Goal: Information Seeking & Learning: Find contact information

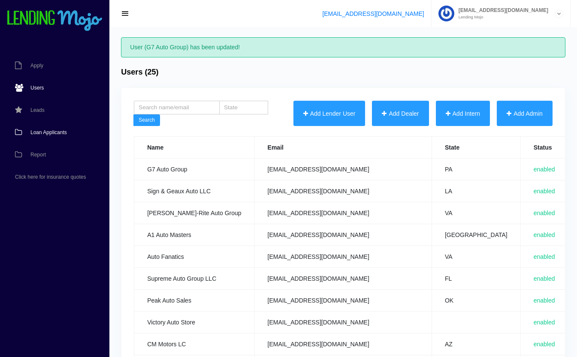
click at [48, 128] on link "Loan Applicants" at bounding box center [50, 132] width 101 height 22
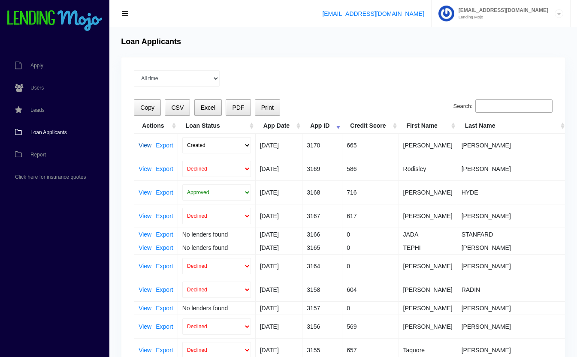
click at [142, 143] on link "View" at bounding box center [145, 145] width 13 height 6
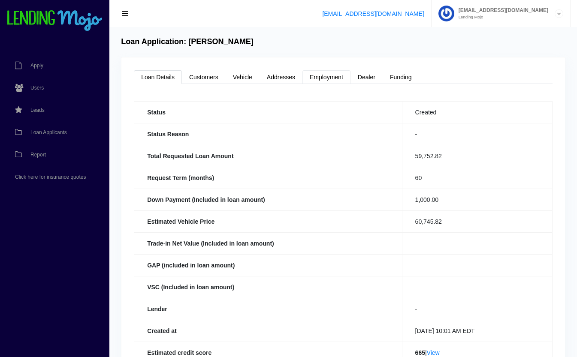
click at [335, 74] on link "Employment" at bounding box center [326, 77] width 48 height 14
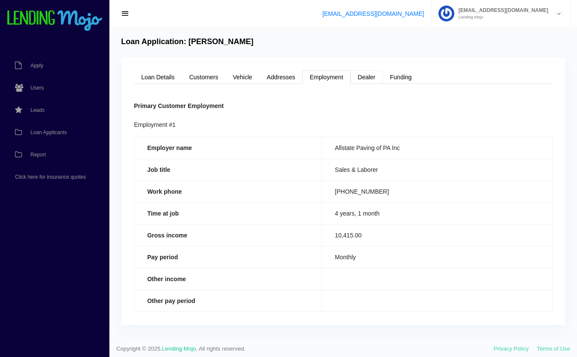
click at [368, 76] on link "Dealer" at bounding box center [366, 77] width 32 height 14
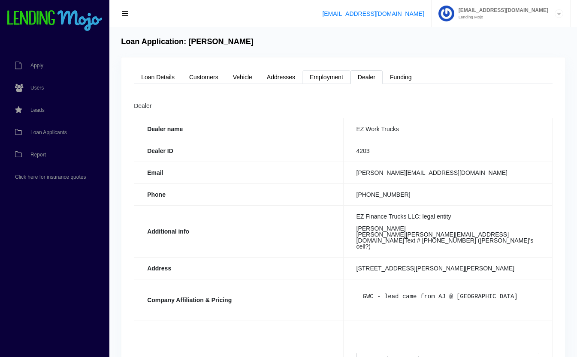
click at [336, 78] on link "Employment" at bounding box center [326, 77] width 48 height 14
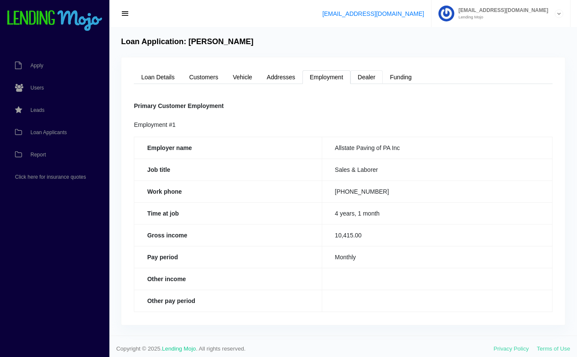
click at [373, 81] on link "Dealer" at bounding box center [366, 77] width 32 height 14
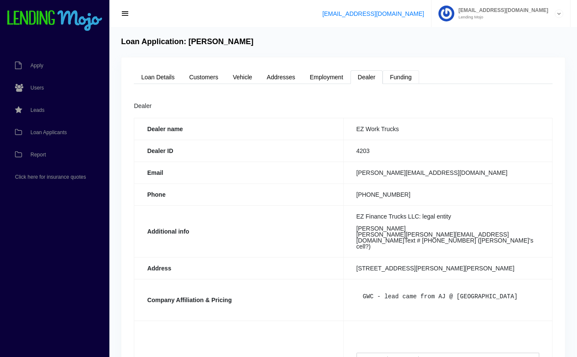
click at [406, 77] on link "Funding" at bounding box center [401, 77] width 36 height 14
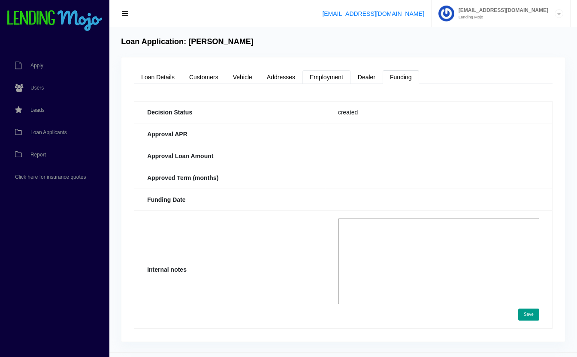
click at [325, 77] on link "Employment" at bounding box center [326, 77] width 48 height 14
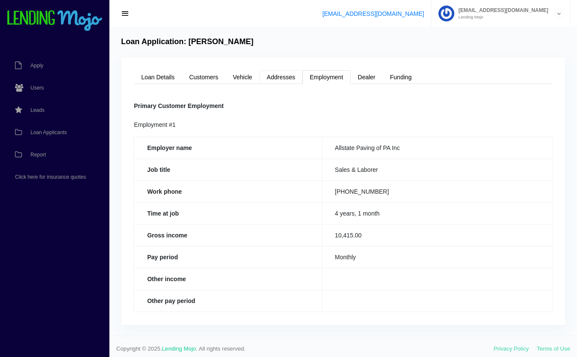
click at [285, 80] on link "Addresses" at bounding box center [280, 77] width 43 height 14
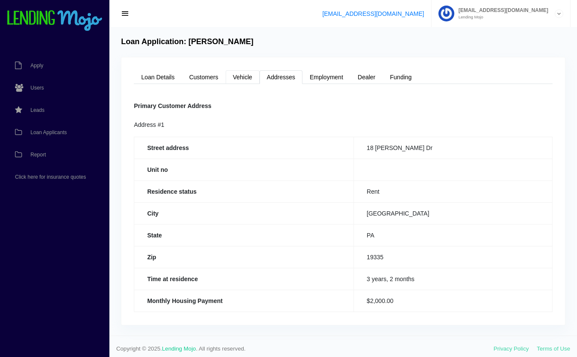
click at [256, 72] on link "Vehicle" at bounding box center [243, 77] width 34 height 14
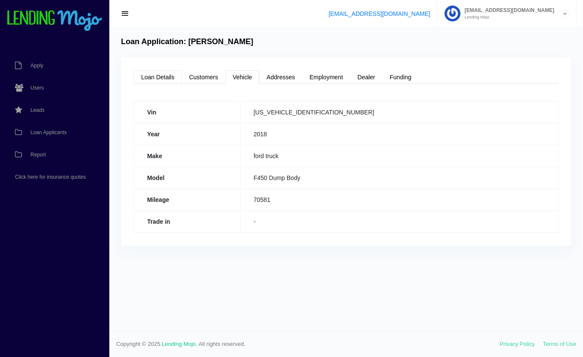
click at [161, 75] on link "Loan Details" at bounding box center [158, 77] width 48 height 14
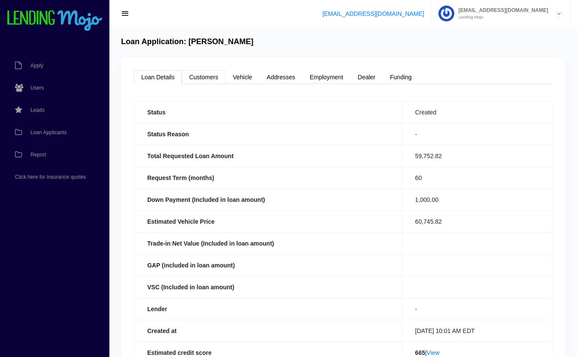
click at [212, 78] on link "Customers" at bounding box center [204, 77] width 44 height 14
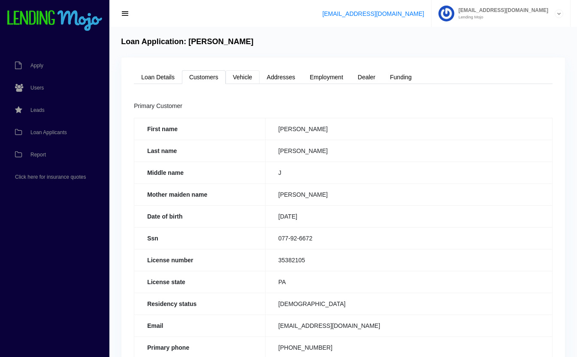
click at [249, 79] on link "Vehicle" at bounding box center [243, 77] width 34 height 14
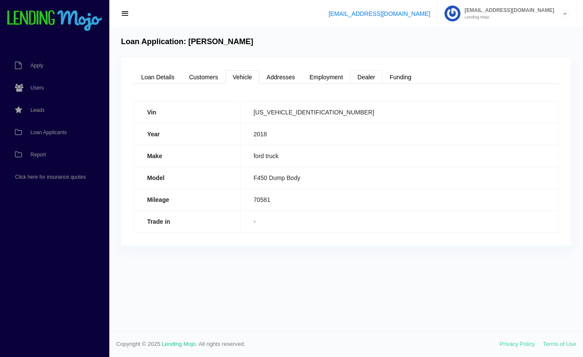
click at [373, 77] on link "Dealer" at bounding box center [366, 77] width 32 height 14
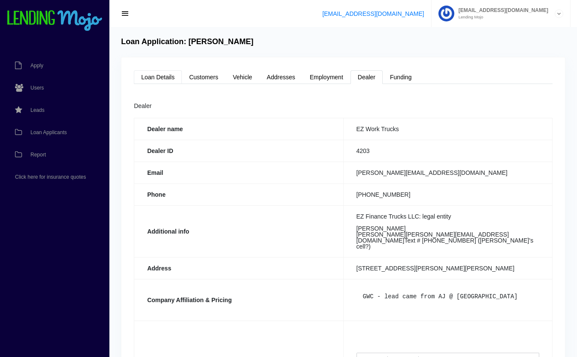
click at [169, 77] on link "Loan Details" at bounding box center [158, 77] width 48 height 14
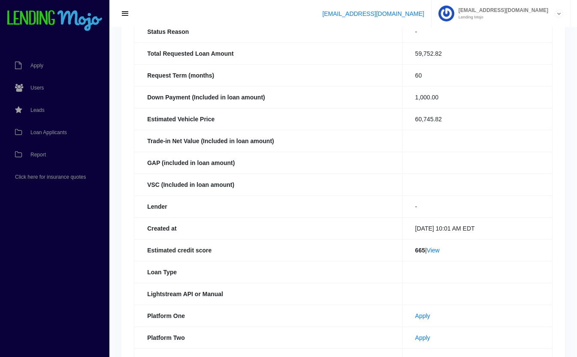
scroll to position [104, 0]
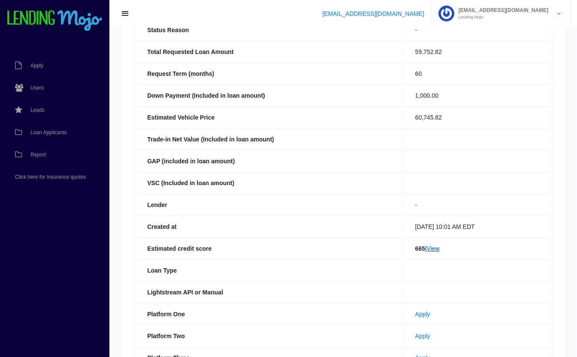
click at [433, 248] on link "View" at bounding box center [433, 248] width 13 height 7
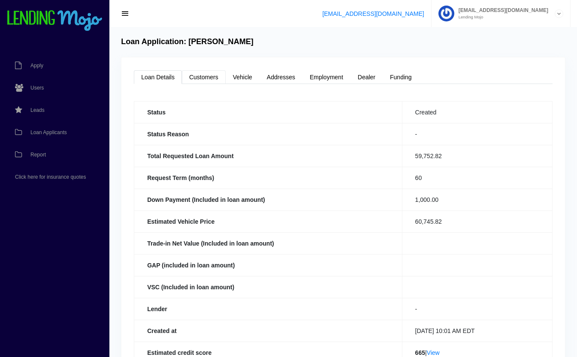
click at [217, 84] on link "Customers" at bounding box center [204, 77] width 44 height 14
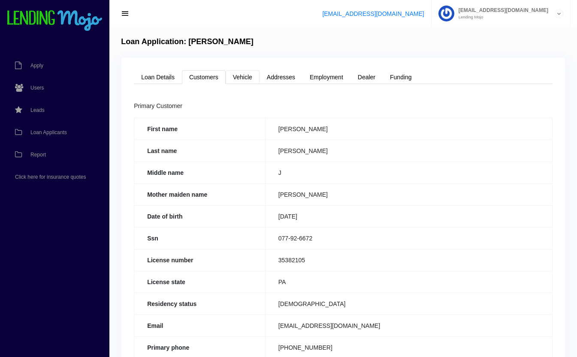
click at [250, 79] on link "Vehicle" at bounding box center [243, 77] width 34 height 14
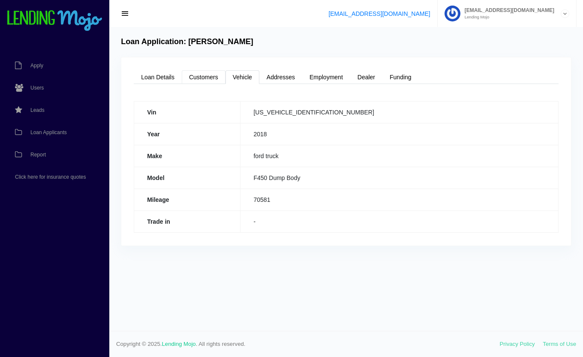
click at [214, 75] on link "Customers" at bounding box center [204, 77] width 44 height 14
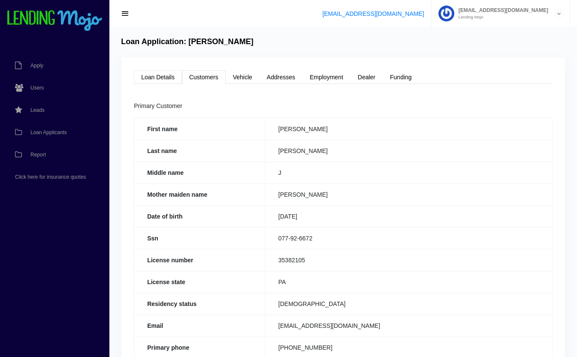
click at [162, 75] on link "Loan Details" at bounding box center [158, 77] width 48 height 14
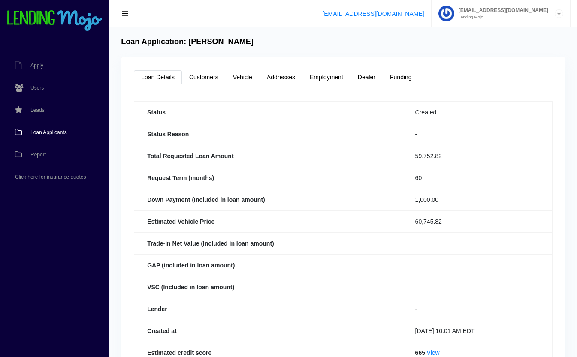
click at [59, 126] on link "Loan Applicants" at bounding box center [50, 132] width 101 height 22
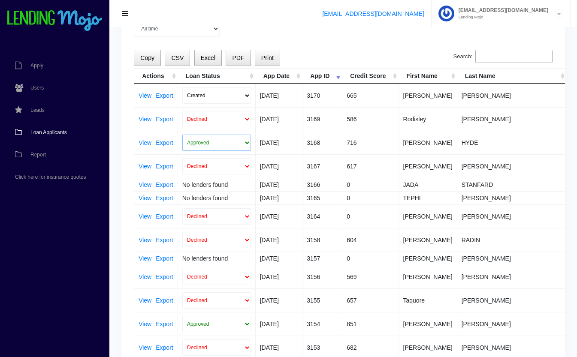
click at [222, 139] on select "Approved In Progress Funded Did not fund Declined" at bounding box center [216, 143] width 69 height 16
select select "in_progress"
click at [182, 135] on select "Approved In Progress Funded Did not fund Declined" at bounding box center [216, 143] width 69 height 16
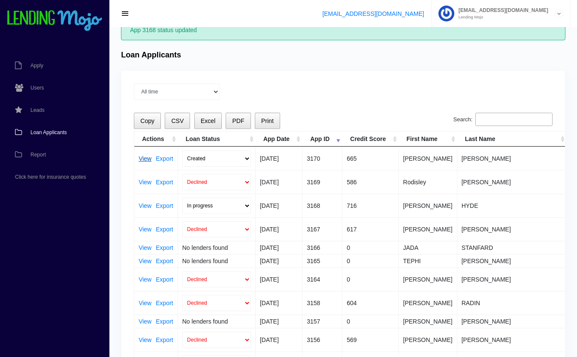
click at [145, 157] on link "View" at bounding box center [145, 159] width 13 height 6
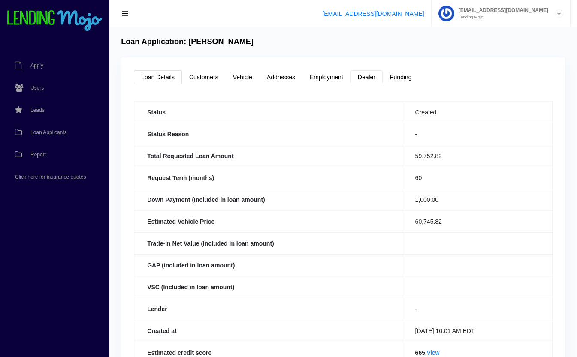
click at [367, 74] on link "Dealer" at bounding box center [366, 77] width 32 height 14
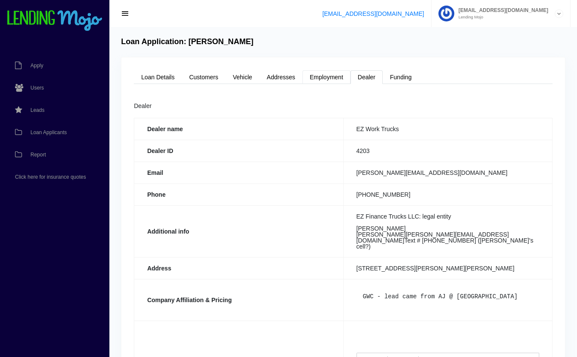
click at [345, 75] on link "Employment" at bounding box center [326, 77] width 48 height 14
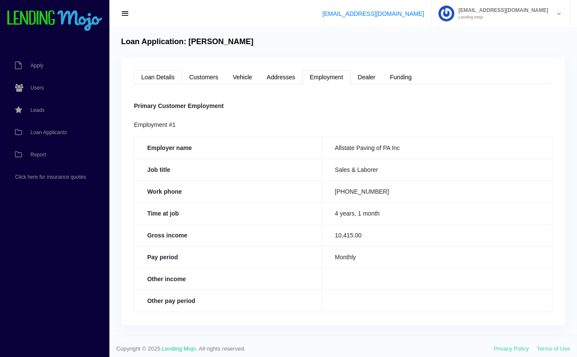
click at [145, 77] on link "Loan Details" at bounding box center [158, 77] width 48 height 14
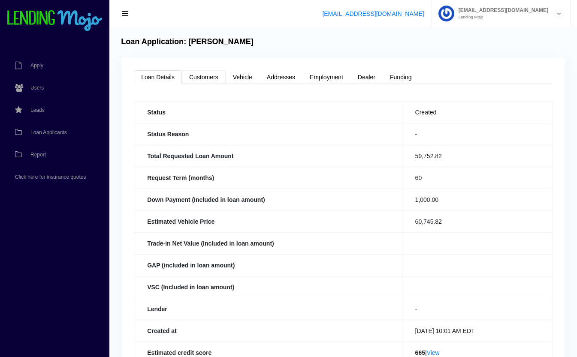
click at [197, 76] on link "Customers" at bounding box center [204, 77] width 44 height 14
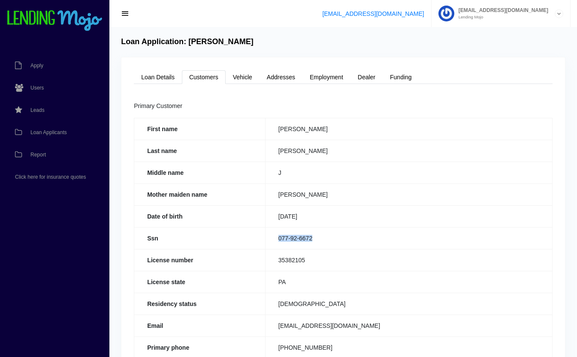
drag, startPoint x: 323, startPoint y: 237, endPoint x: 275, endPoint y: 239, distance: 47.2
click at [275, 239] on td "077-92-6672" at bounding box center [408, 238] width 287 height 22
copy td "077-92-6672"
click at [161, 77] on link "Loan Details" at bounding box center [158, 77] width 48 height 14
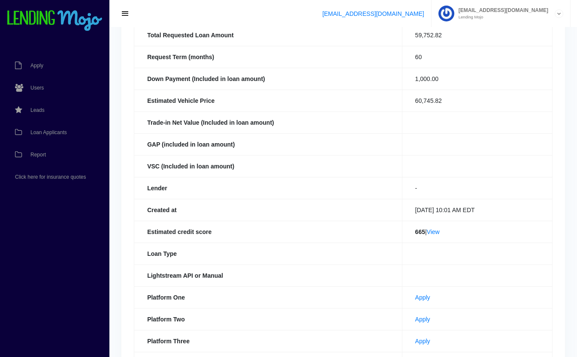
scroll to position [187, 0]
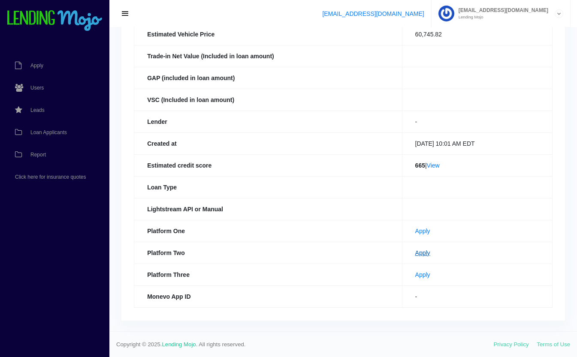
click at [415, 253] on link "Apply" at bounding box center [422, 253] width 15 height 7
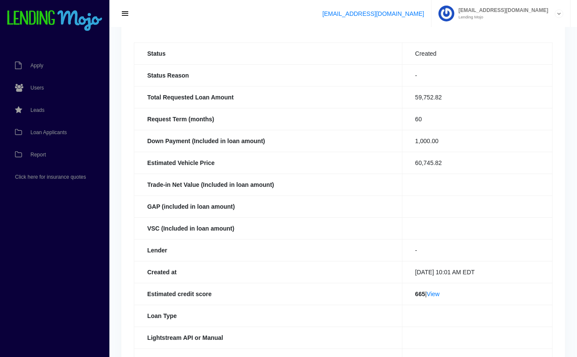
scroll to position [0, 0]
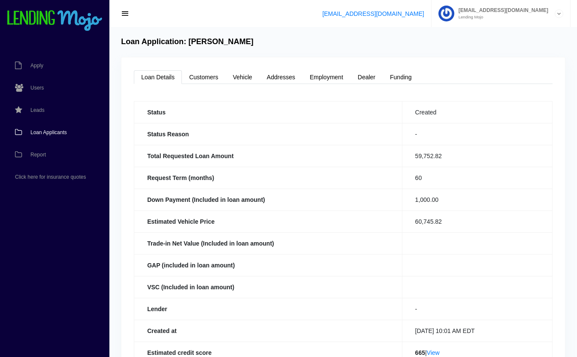
click at [47, 130] on span "Loan Applicants" at bounding box center [48, 132] width 36 height 5
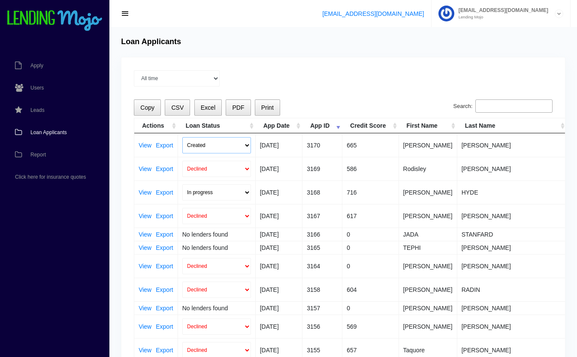
click at [197, 140] on select "Created Submitted" at bounding box center [216, 145] width 69 height 16
select select "submitted"
click at [182, 137] on select "Created Submitted" at bounding box center [216, 145] width 69 height 16
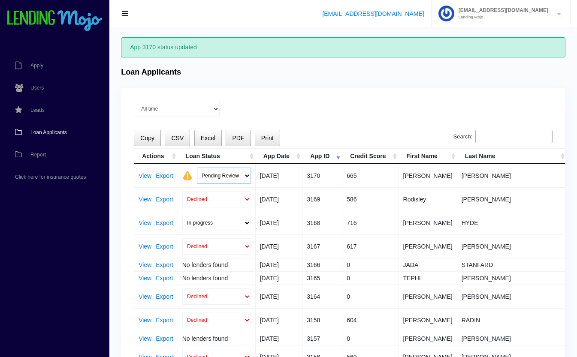
click at [222, 172] on select "Pending Review Approve Decline Unqualified" at bounding box center [224, 176] width 54 height 16
click at [145, 175] on link "View" at bounding box center [145, 176] width 13 height 6
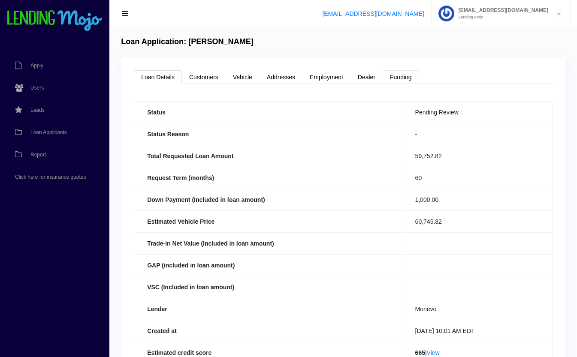
click at [409, 77] on link "Funding" at bounding box center [401, 77] width 36 height 14
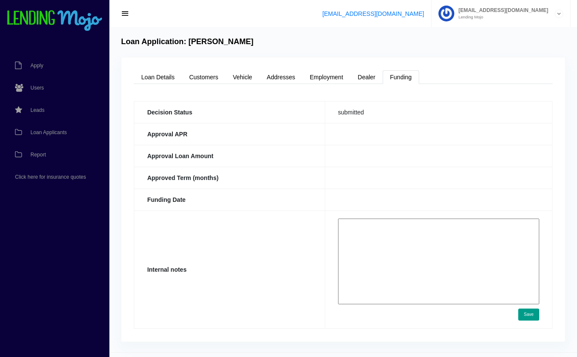
click at [385, 263] on textarea at bounding box center [438, 262] width 201 height 86
paste textarea "https://app.monevo.us/result/c591155a949936b531e25b8f0836aa01"
type textarea "https://app.monevo.us/result/c591155a949936b531e25b8f0836aa01 only pre-approved…"
click at [524, 315] on button "Save" at bounding box center [528, 315] width 21 height 12
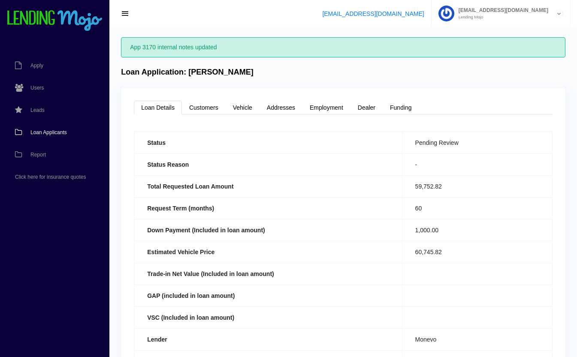
click at [37, 131] on span "Loan Applicants" at bounding box center [48, 132] width 36 height 5
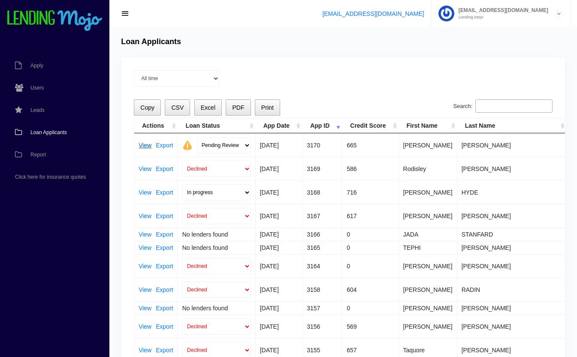
click at [144, 143] on link "View" at bounding box center [145, 145] width 13 height 6
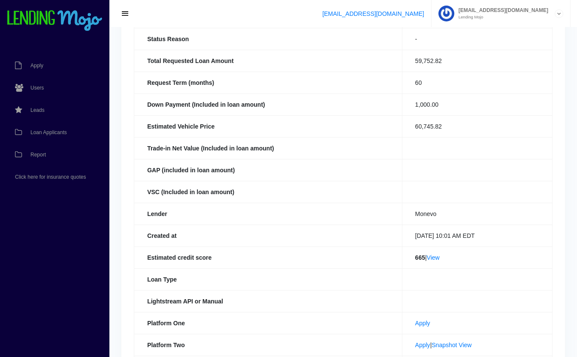
scroll to position [96, 0]
click at [432, 257] on link "View" at bounding box center [433, 256] width 13 height 7
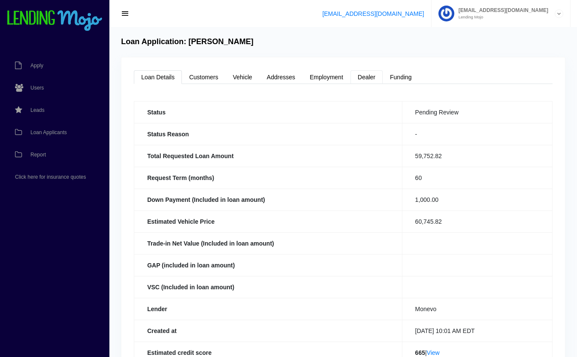
click at [374, 72] on link "Dealer" at bounding box center [366, 77] width 32 height 14
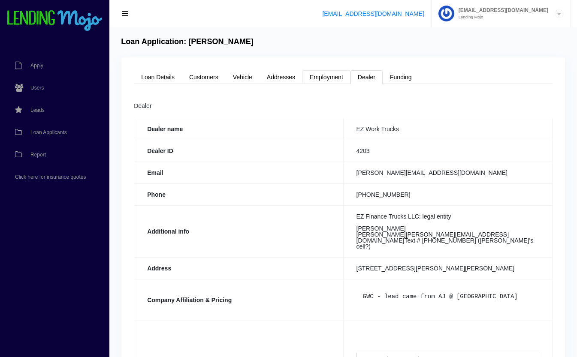
click at [335, 76] on link "Employment" at bounding box center [326, 77] width 48 height 14
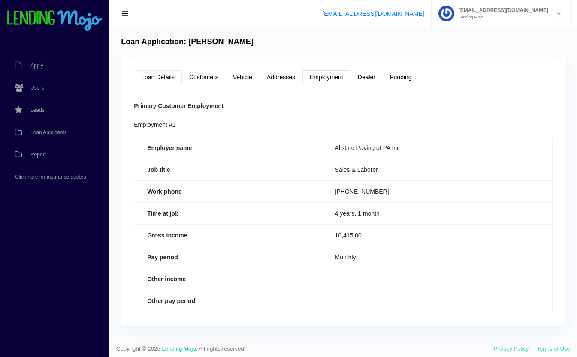
click at [160, 73] on link "Loan Details" at bounding box center [158, 77] width 48 height 14
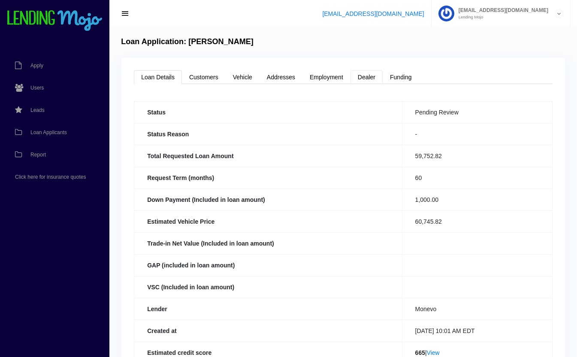
click at [368, 77] on link "Dealer" at bounding box center [366, 77] width 32 height 14
click at [335, 77] on link "Employment" at bounding box center [326, 77] width 48 height 14
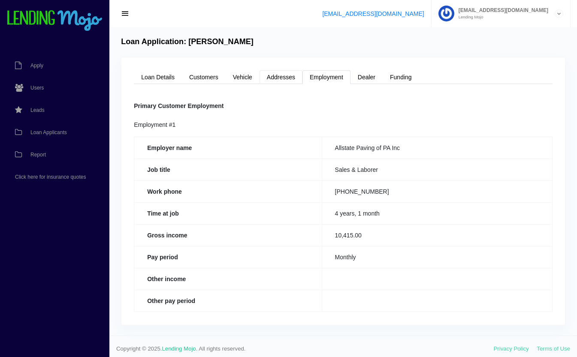
click at [301, 79] on link "Addresses" at bounding box center [280, 77] width 43 height 14
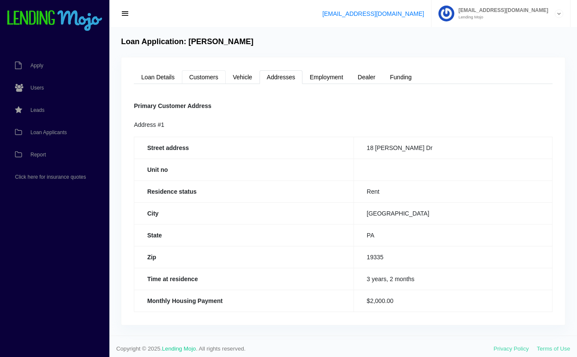
click at [220, 77] on link "Customers" at bounding box center [204, 77] width 44 height 14
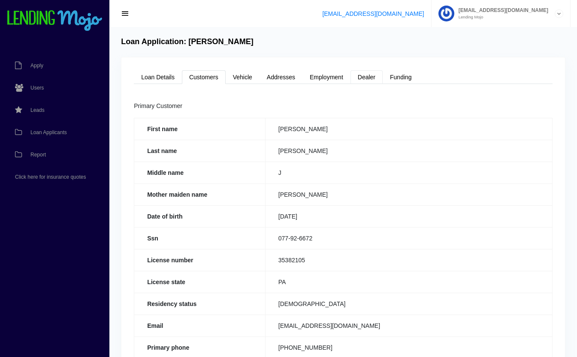
click at [376, 78] on link "Dealer" at bounding box center [366, 77] width 32 height 14
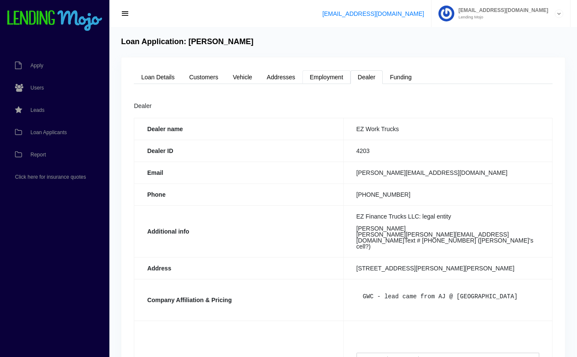
click at [336, 75] on link "Employment" at bounding box center [326, 77] width 48 height 14
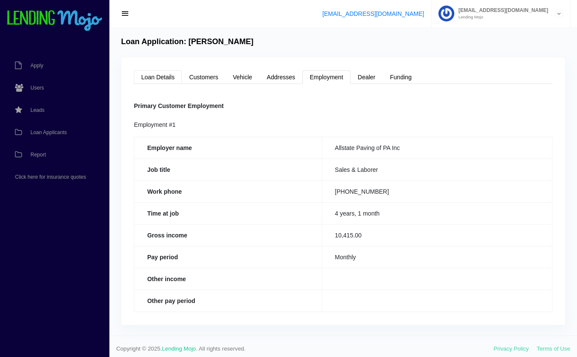
click at [165, 77] on link "Loan Details" at bounding box center [158, 77] width 48 height 14
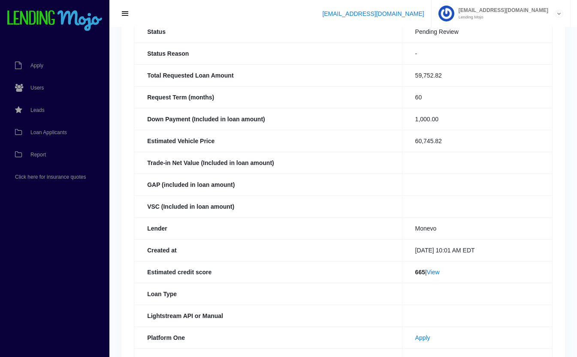
scroll to position [81, 0]
click at [437, 271] on link "View" at bounding box center [433, 271] width 13 height 7
click at [53, 132] on span "Loan Applicants" at bounding box center [48, 132] width 36 height 5
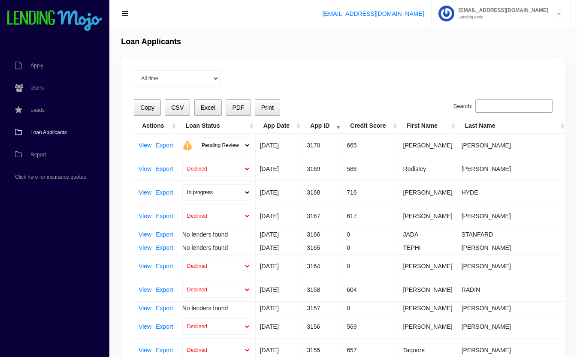
click at [508, 104] on input "Search:" at bounding box center [513, 107] width 77 height 14
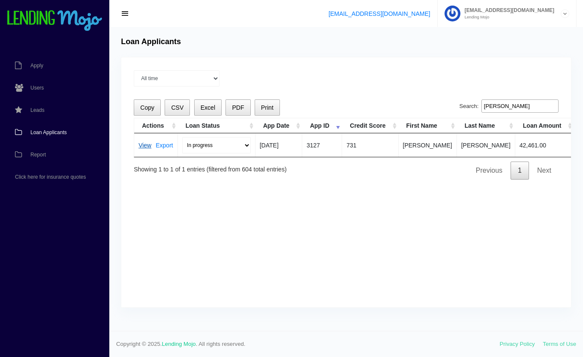
type input "[PERSON_NAME]"
click at [148, 146] on link "View" at bounding box center [145, 145] width 13 height 6
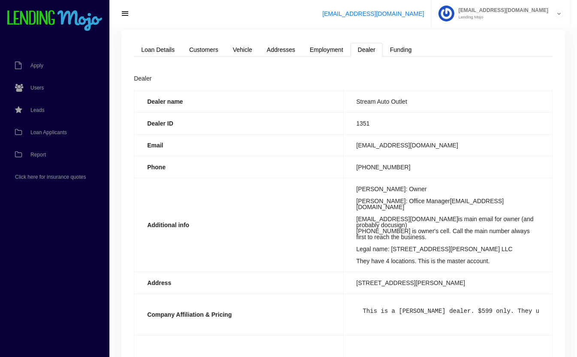
scroll to position [28, 0]
drag, startPoint x: 429, startPoint y: 143, endPoint x: 359, endPoint y: 155, distance: 71.7
click at [359, 155] on tbody "Dealer name Stream Auto Outlet Dealer ID 1351 Email [EMAIL_ADDRESS][DOMAIN_NAME…" at bounding box center [343, 273] width 418 height 367
drag, startPoint x: 359, startPoint y: 155, endPoint x: 284, endPoint y: 133, distance: 78.1
click at [284, 133] on th "Email" at bounding box center [238, 144] width 209 height 22
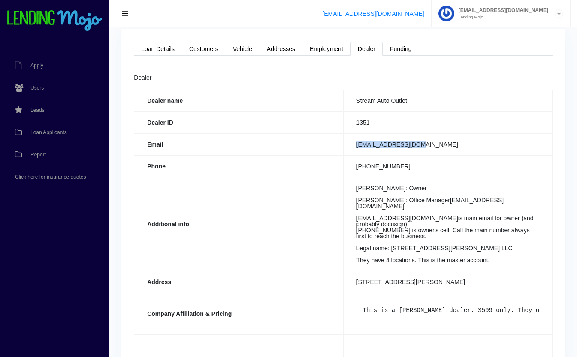
drag, startPoint x: 423, startPoint y: 140, endPoint x: 351, endPoint y: 152, distance: 72.6
click at [351, 152] on td "[EMAIL_ADDRESS][DOMAIN_NAME]" at bounding box center [447, 144] width 209 height 22
copy td "[EMAIL_ADDRESS][DOMAIN_NAME]"
click at [275, 145] on th "Email" at bounding box center [238, 144] width 209 height 22
drag, startPoint x: 427, startPoint y: 145, endPoint x: 347, endPoint y: 150, distance: 80.3
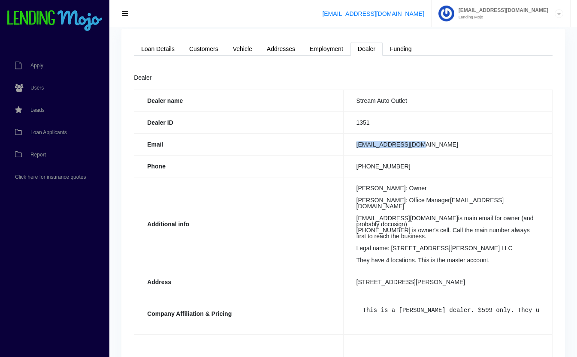
click at [347, 150] on td "[EMAIL_ADDRESS][DOMAIN_NAME]" at bounding box center [447, 144] width 209 height 22
copy td "[EMAIL_ADDRESS][DOMAIN_NAME]"
drag, startPoint x: 456, startPoint y: 206, endPoint x: 353, endPoint y: 208, distance: 102.5
click at [353, 208] on td "[PERSON_NAME]: Owner [PERSON_NAME]: Office Manager [EMAIL_ADDRESS][DOMAIN_NAME]…" at bounding box center [447, 224] width 209 height 94
copy td "[EMAIL_ADDRESS][DOMAIN_NAME]"
